Goal: Find specific page/section: Find specific page/section

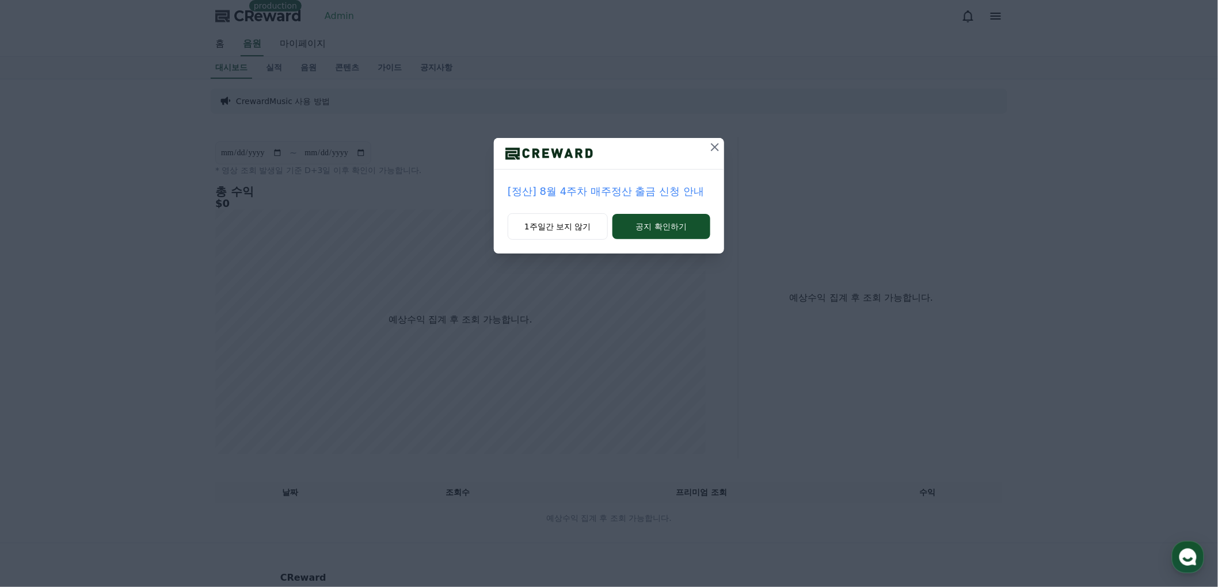
click at [711, 152] on icon at bounding box center [715, 147] width 14 height 14
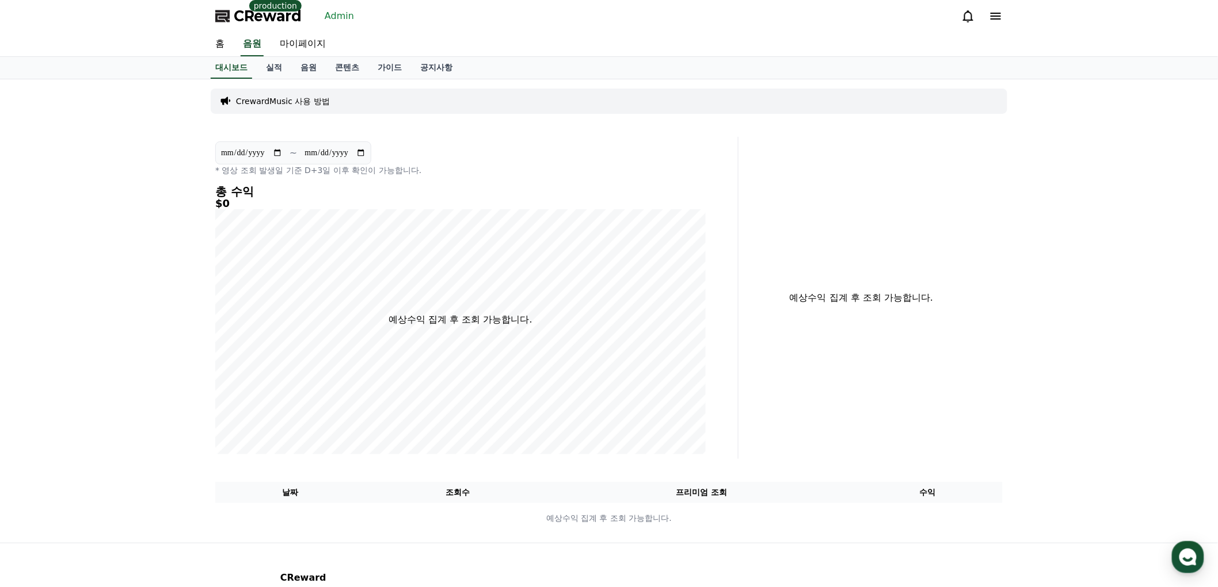
click at [338, 20] on link "Admin" at bounding box center [339, 16] width 39 height 18
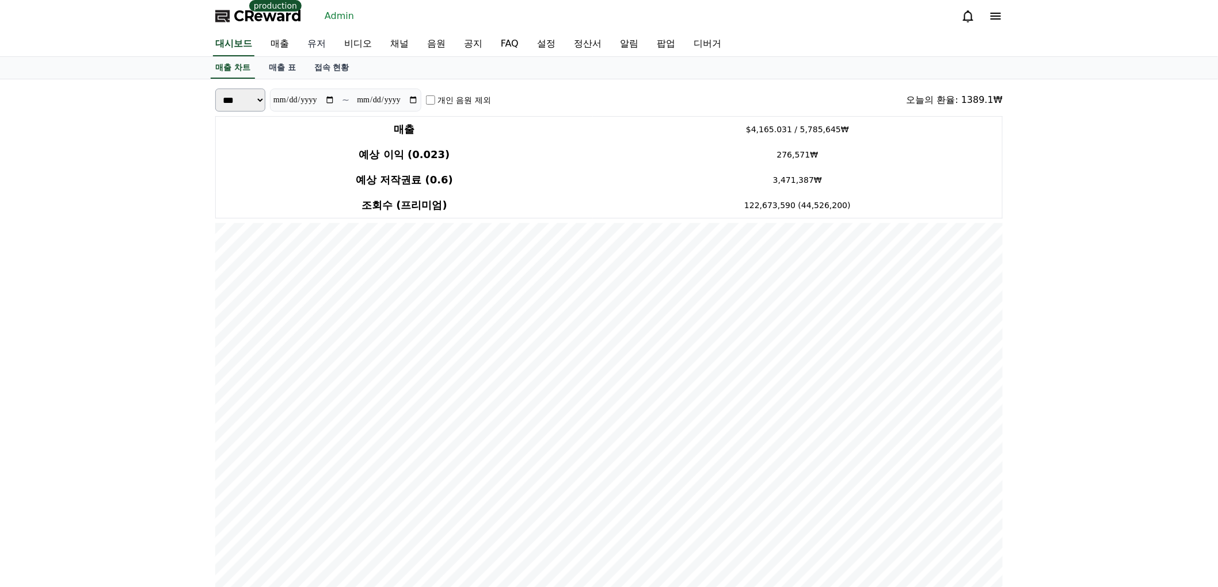
click at [318, 44] on link "유저" at bounding box center [316, 44] width 37 height 24
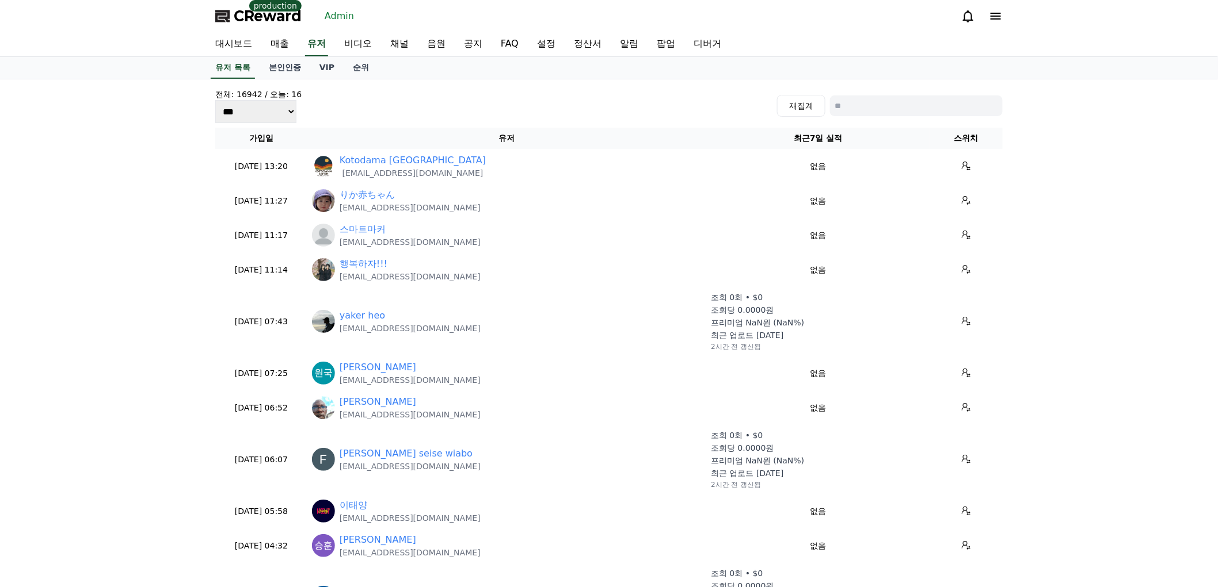
click at [987, 100] on input at bounding box center [916, 106] width 173 height 21
type input "*"
type input "**"
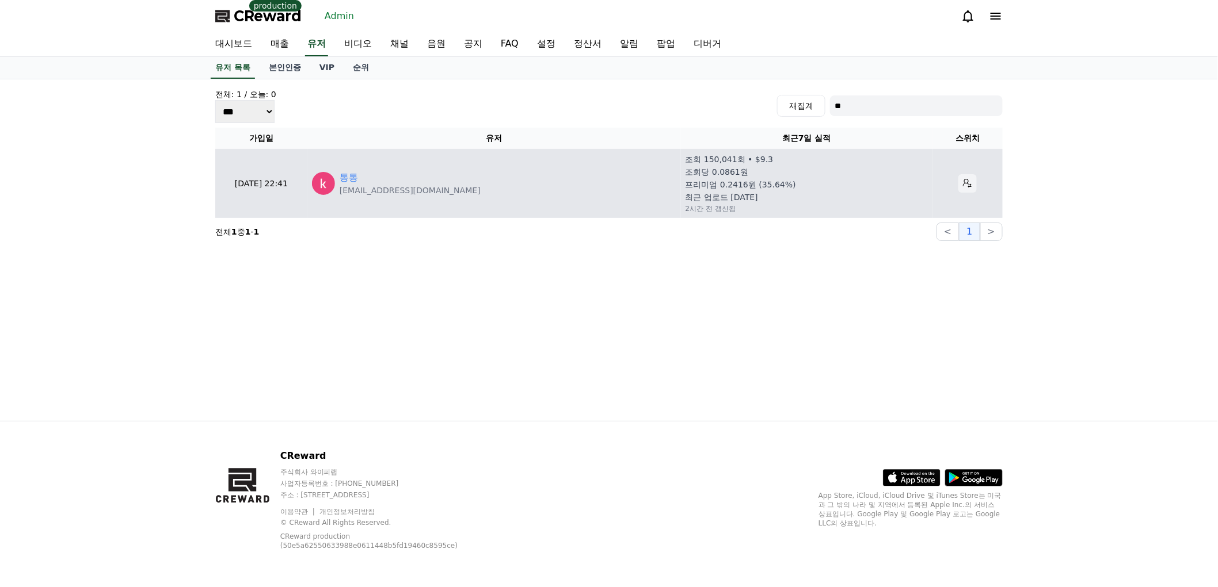
click at [958, 176] on button at bounding box center [967, 183] width 18 height 18
